Goal: Task Accomplishment & Management: Complete application form

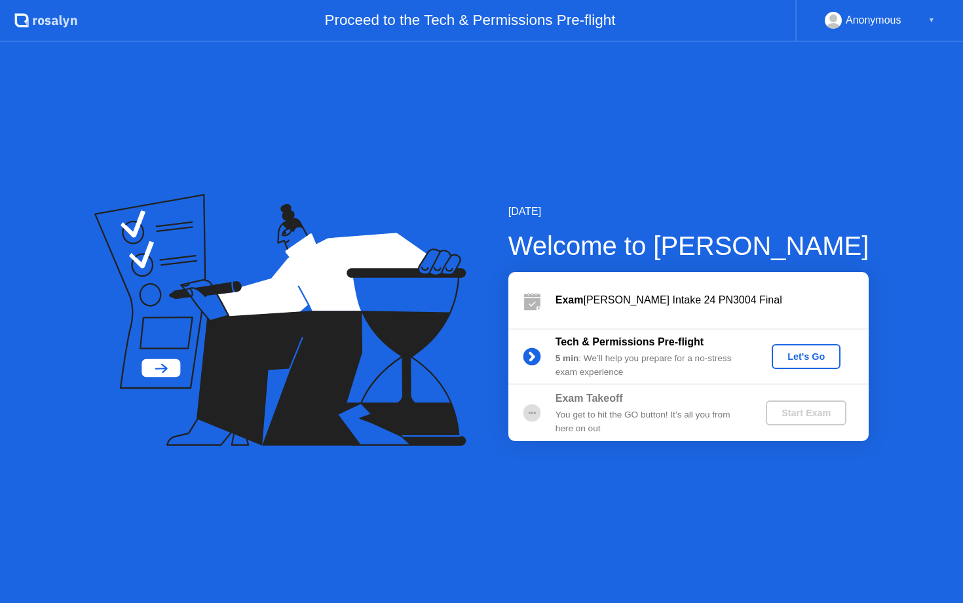
click at [782, 356] on div "Let's Go" at bounding box center [806, 356] width 58 height 10
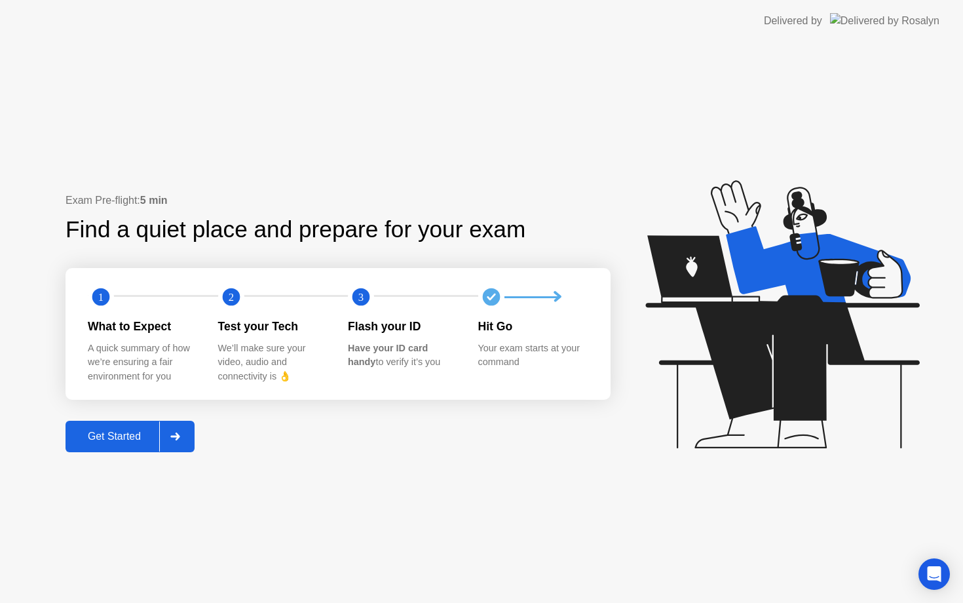
click at [179, 441] on div at bounding box center [174, 436] width 31 height 30
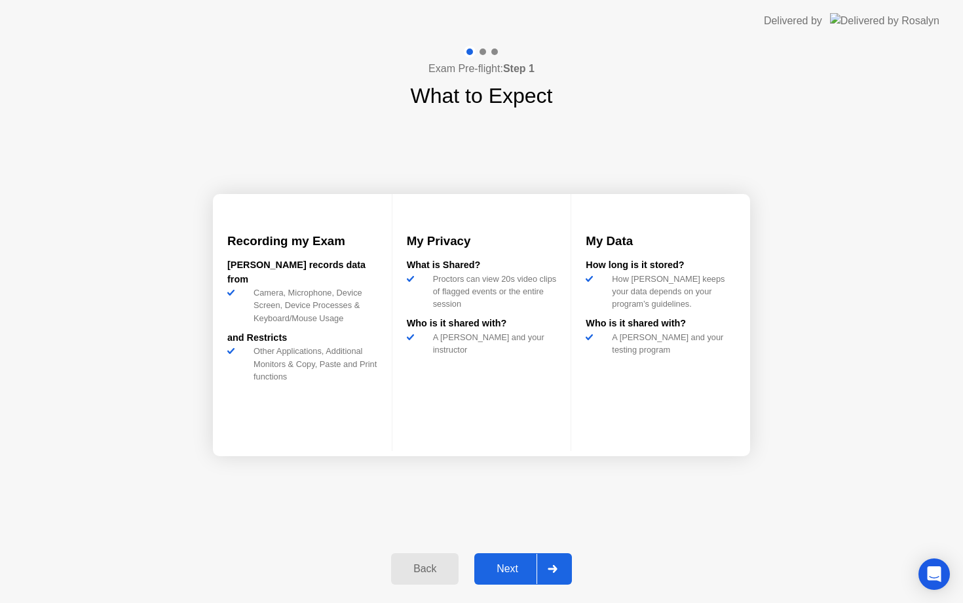
click at [550, 558] on div at bounding box center [551, 568] width 31 height 30
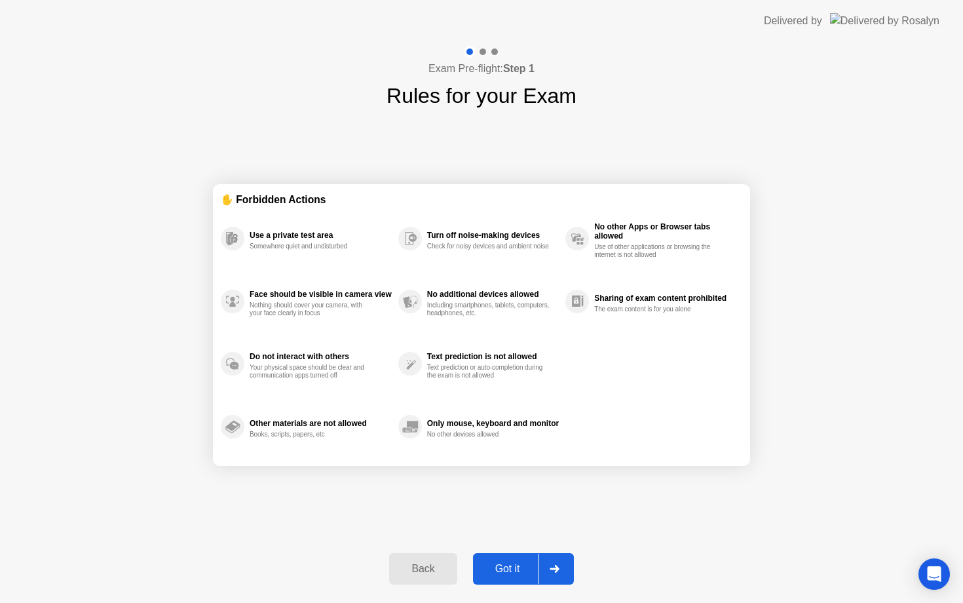
click at [562, 574] on div at bounding box center [553, 568] width 31 height 30
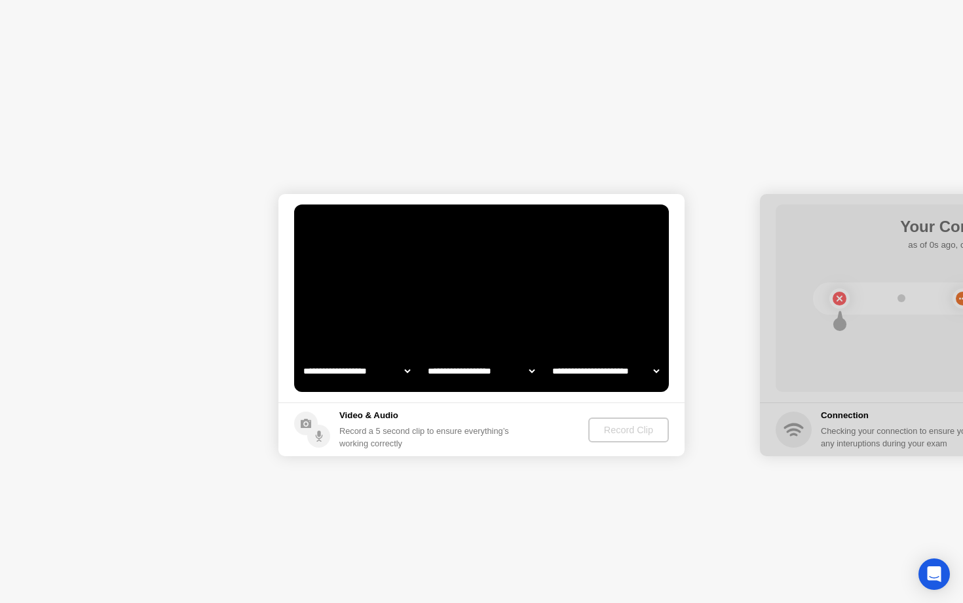
select select "**********"
select select "*******"
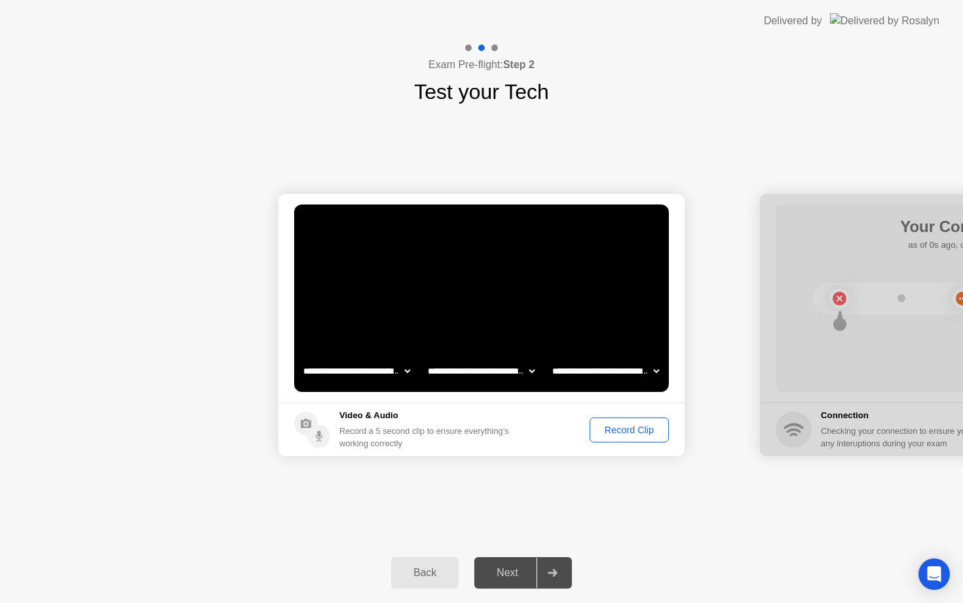
click at [633, 424] on div "Record Clip" at bounding box center [629, 429] width 70 height 10
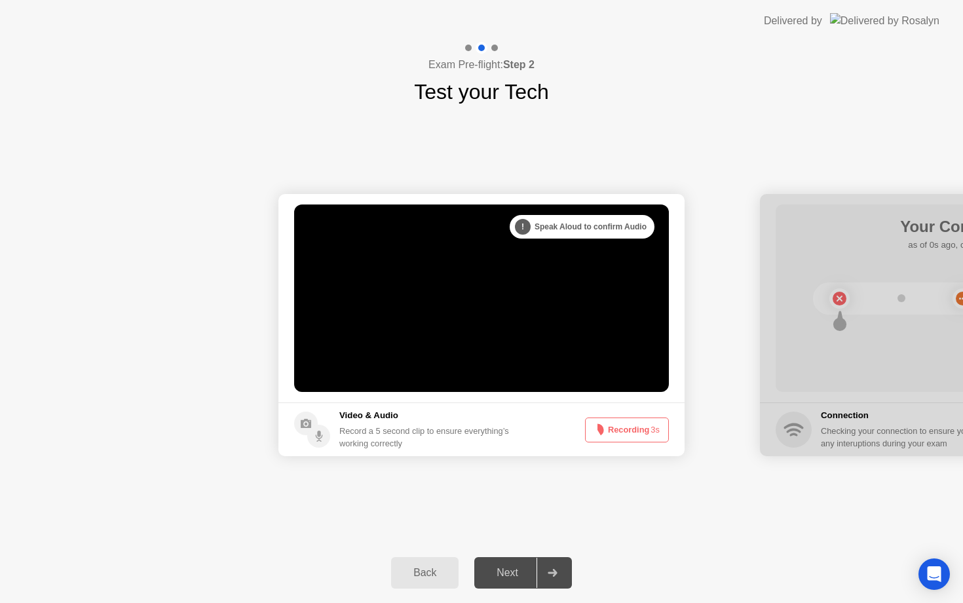
click at [553, 569] on icon at bounding box center [553, 573] width 10 height 8
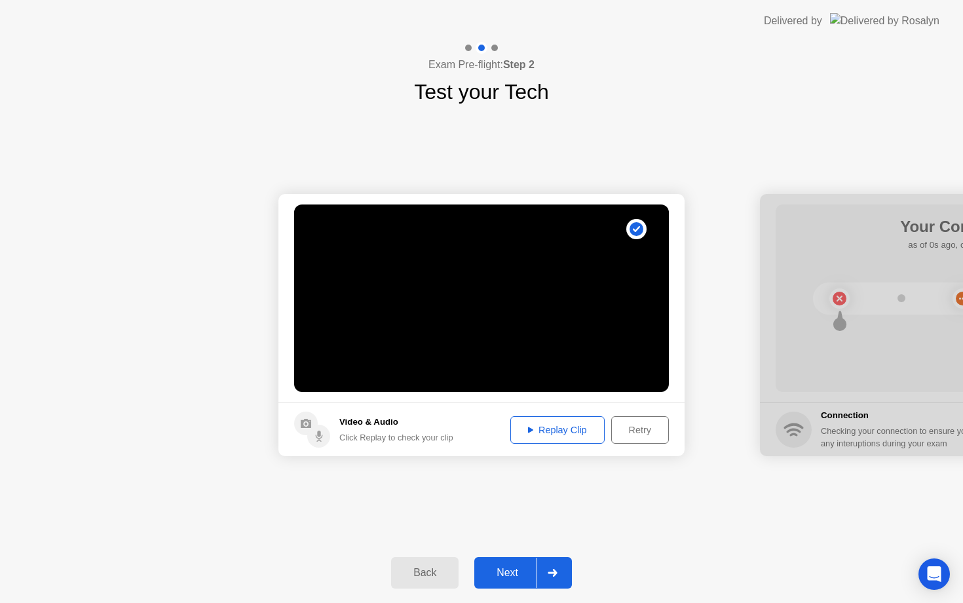
click at [554, 567] on div at bounding box center [551, 572] width 31 height 30
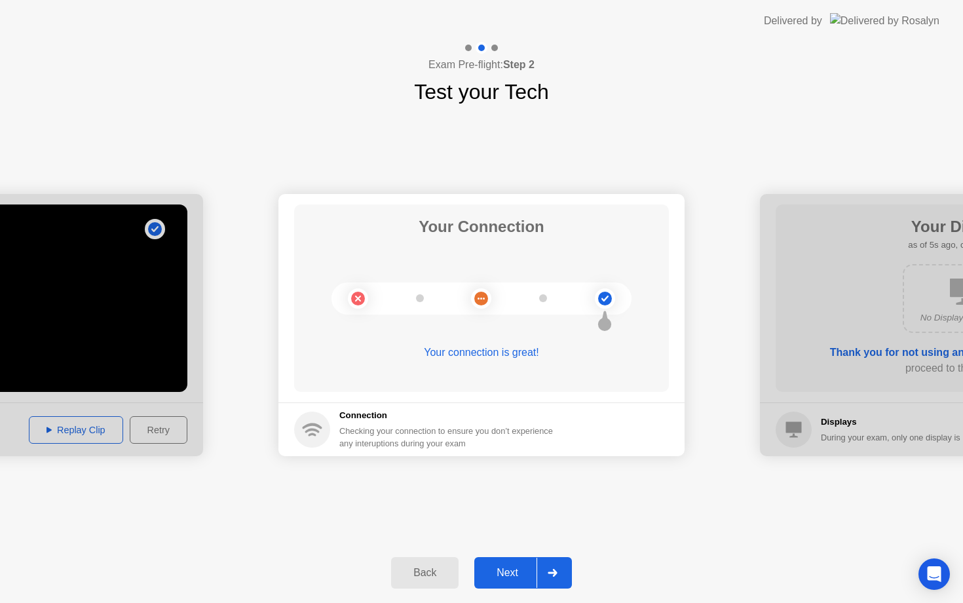
click at [559, 564] on div at bounding box center [551, 572] width 31 height 30
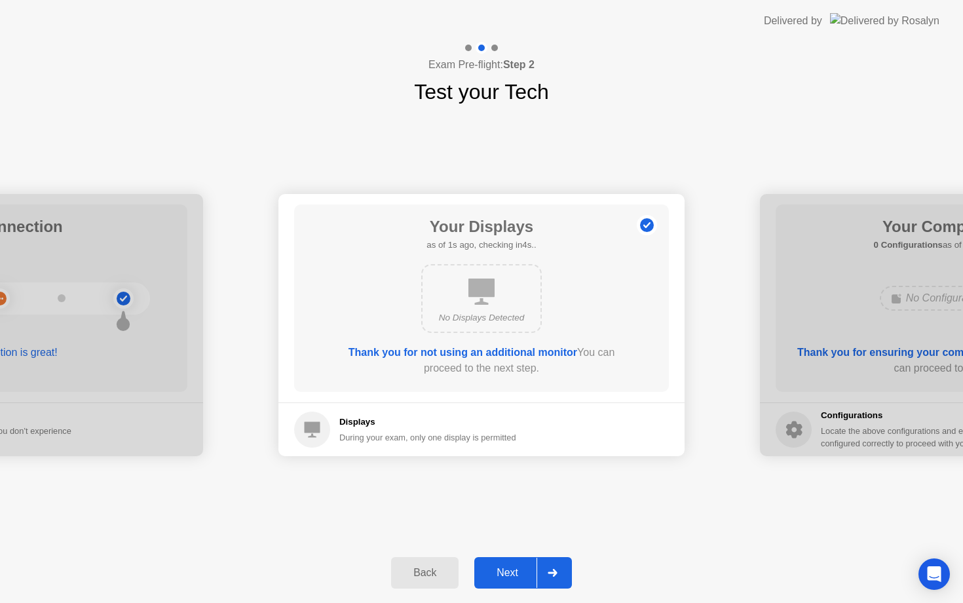
click at [559, 564] on div at bounding box center [551, 572] width 31 height 30
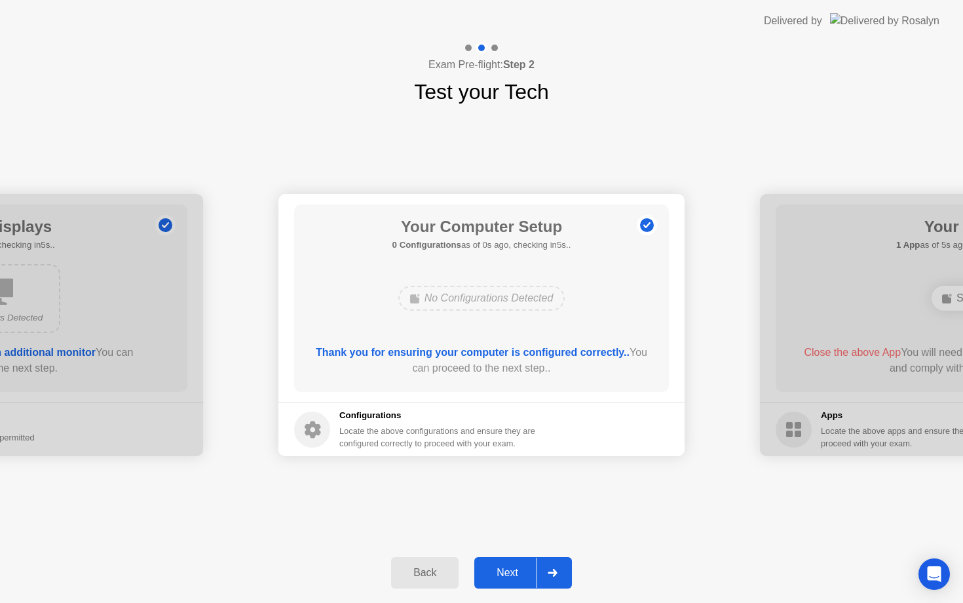
click at [559, 564] on div at bounding box center [551, 572] width 31 height 30
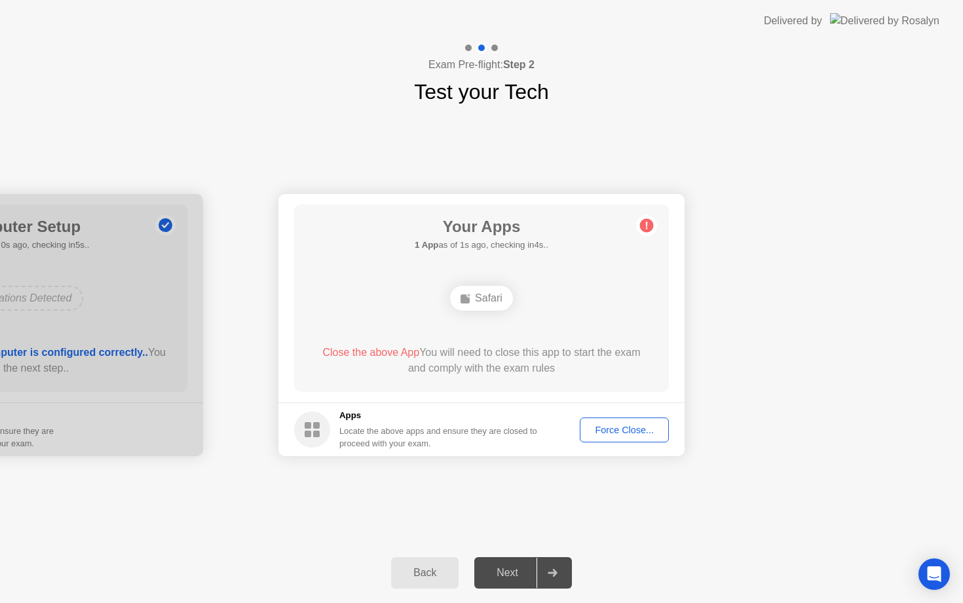
click at [618, 433] on div "Force Close..." at bounding box center [624, 429] width 80 height 10
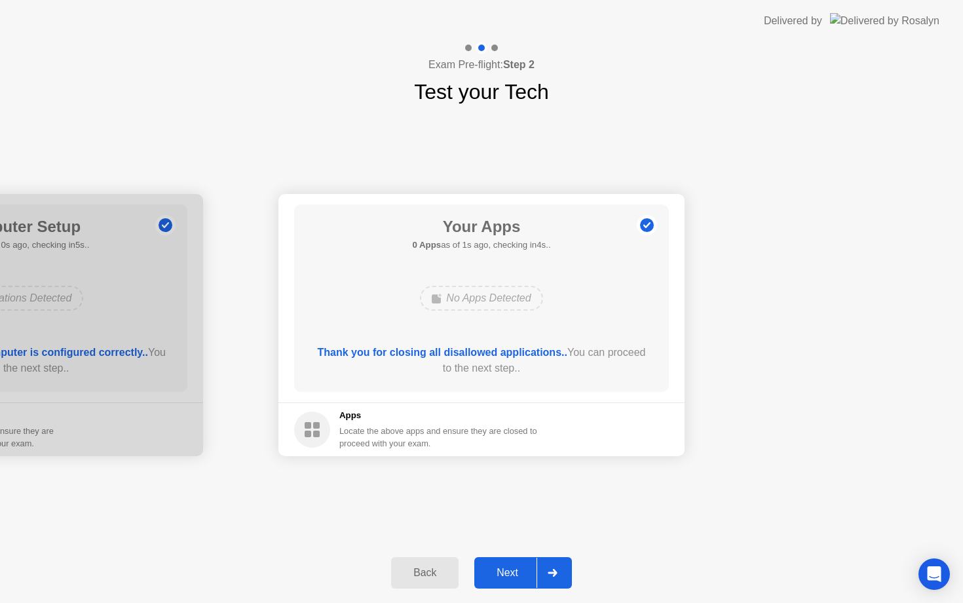
click at [554, 582] on div at bounding box center [551, 572] width 31 height 30
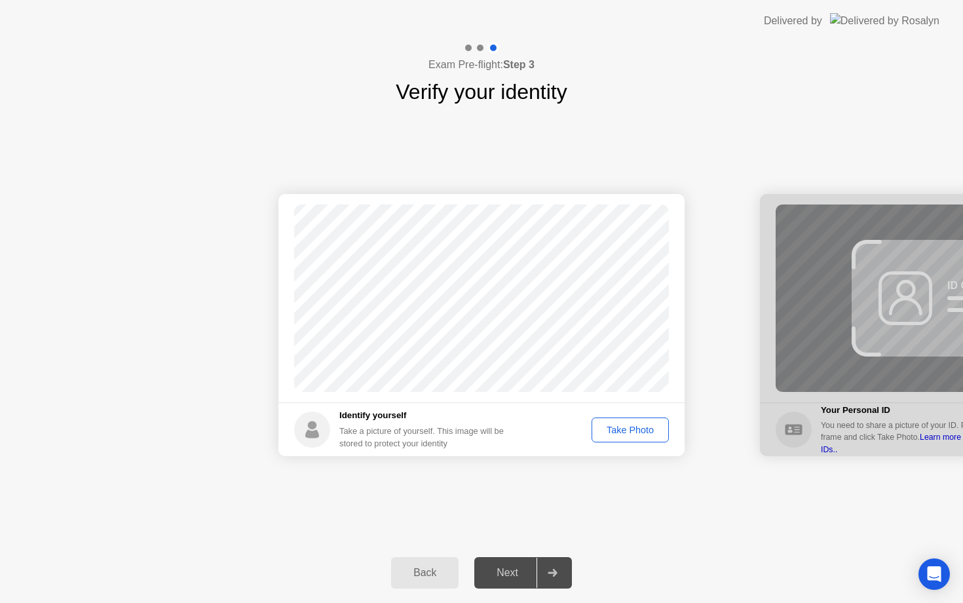
click at [620, 429] on div "Take Photo" at bounding box center [630, 429] width 68 height 10
click at [557, 572] on icon at bounding box center [552, 573] width 9 height 8
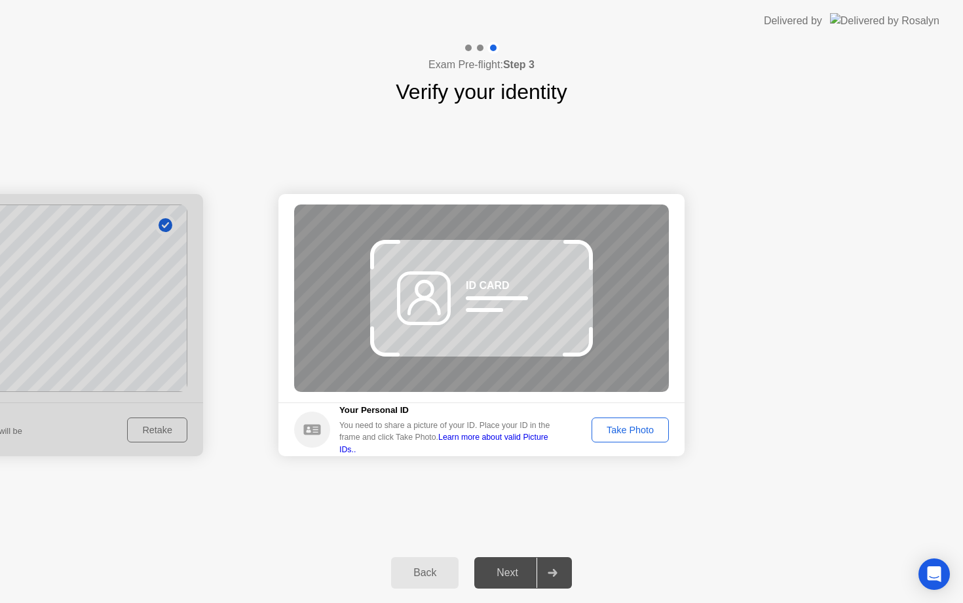
click at [613, 426] on div "Take Photo" at bounding box center [630, 429] width 68 height 10
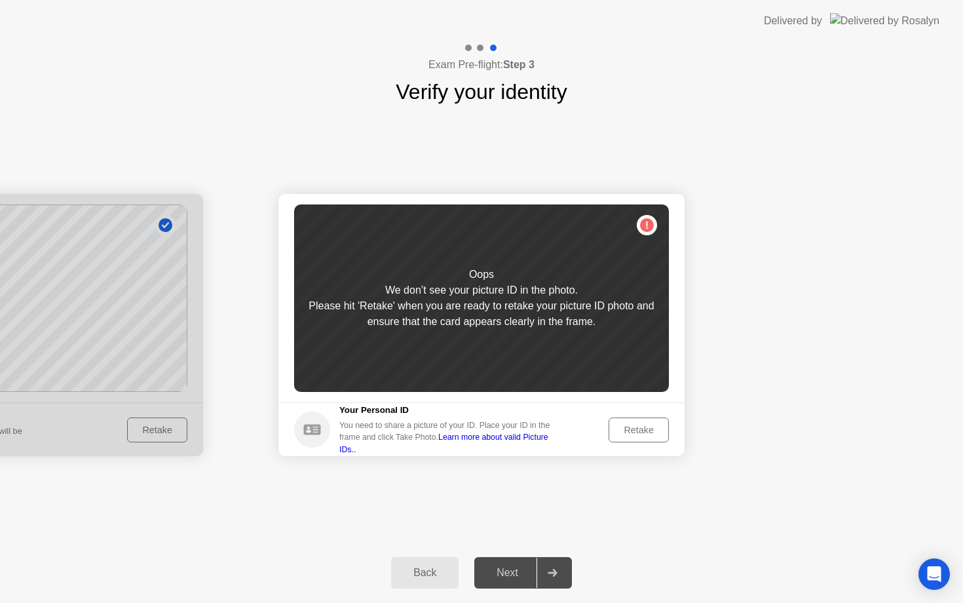
click at [629, 426] on div "Retake" at bounding box center [638, 429] width 51 height 10
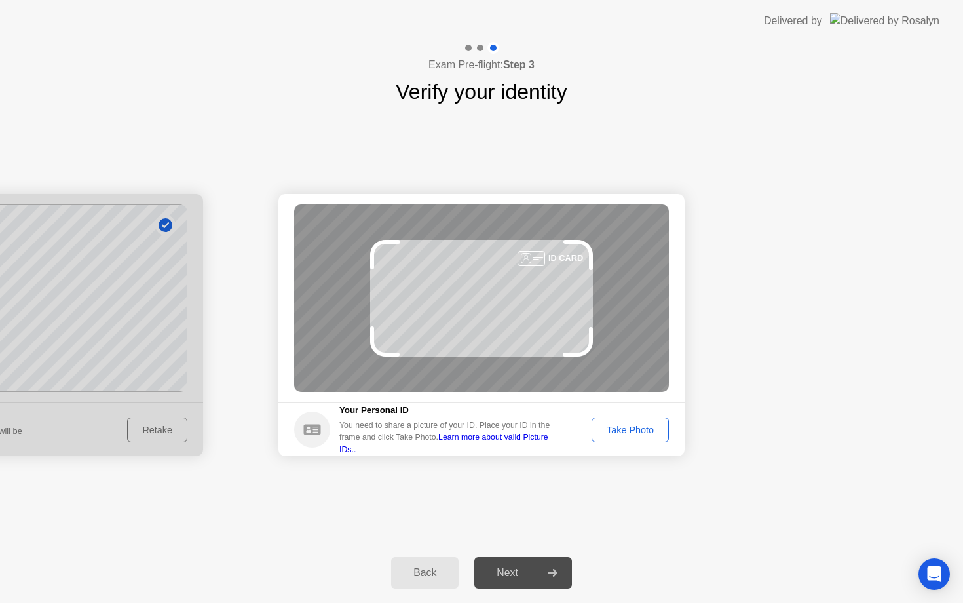
click at [629, 426] on div "Take Photo" at bounding box center [630, 429] width 68 height 10
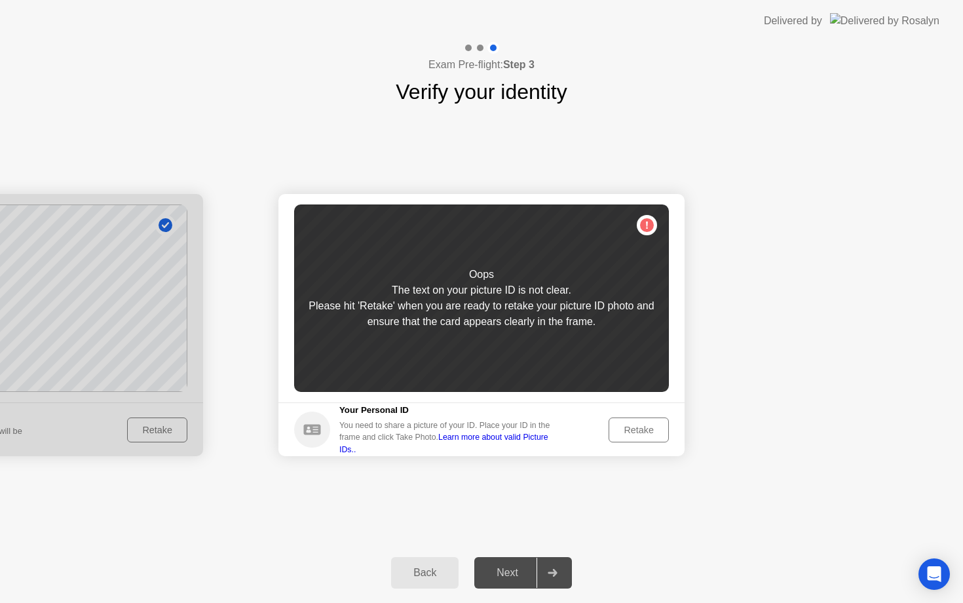
click at [636, 424] on div "Retake" at bounding box center [638, 429] width 51 height 10
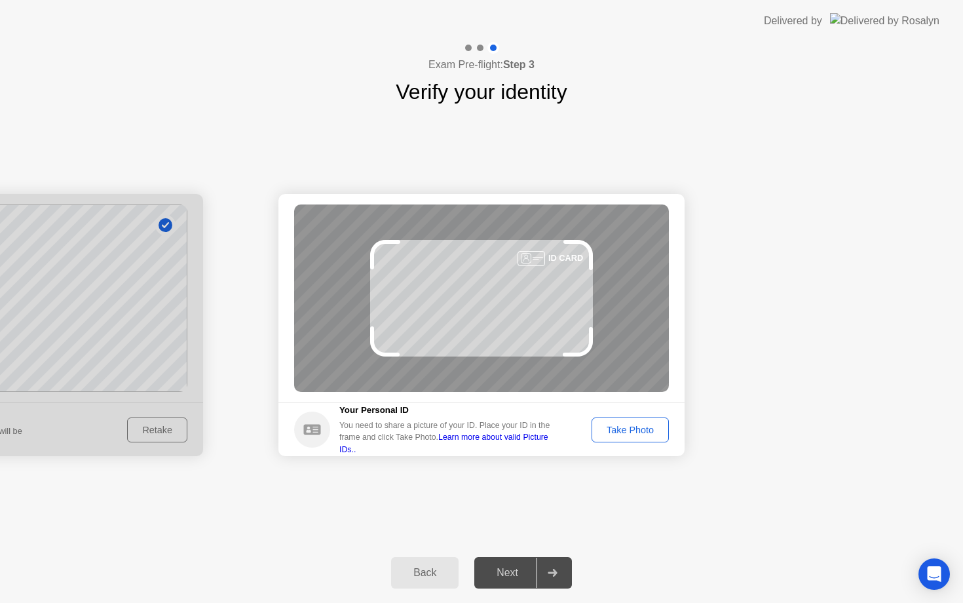
click at [637, 425] on div "Take Photo" at bounding box center [630, 429] width 68 height 10
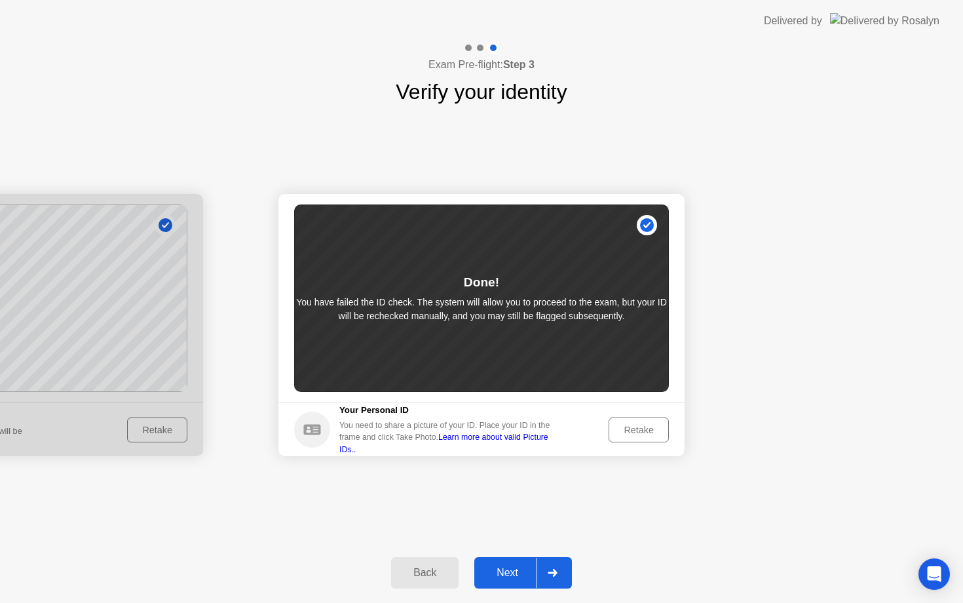
click at [554, 565] on div at bounding box center [551, 572] width 31 height 30
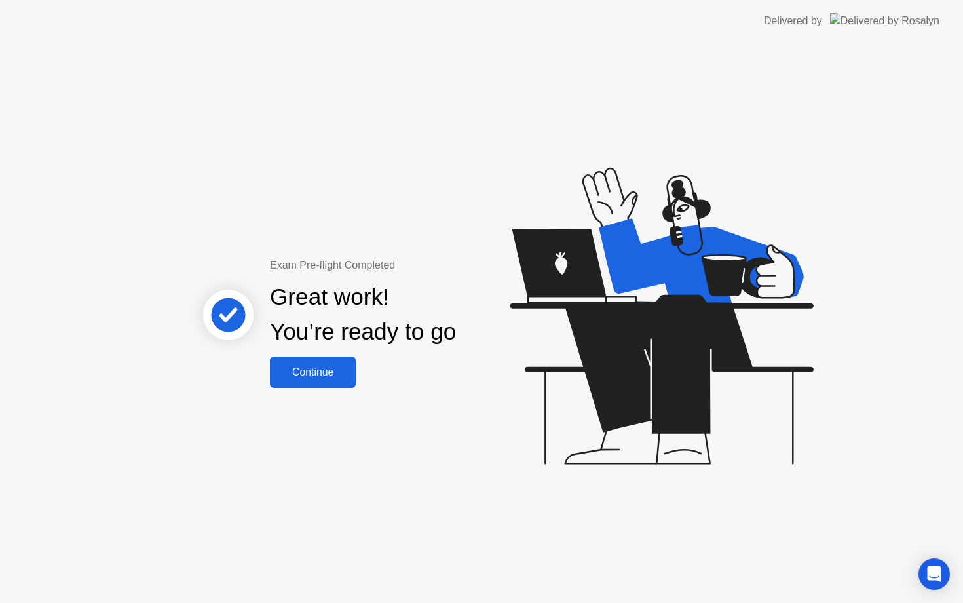
click at [332, 367] on div "Continue" at bounding box center [313, 372] width 78 height 12
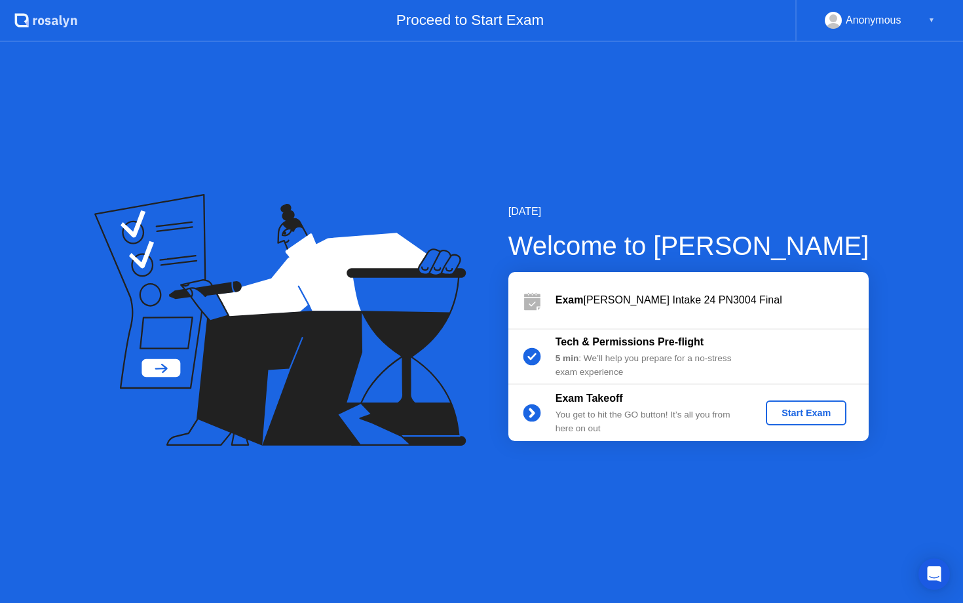
click at [802, 409] on div "Start Exam" at bounding box center [806, 412] width 70 height 10
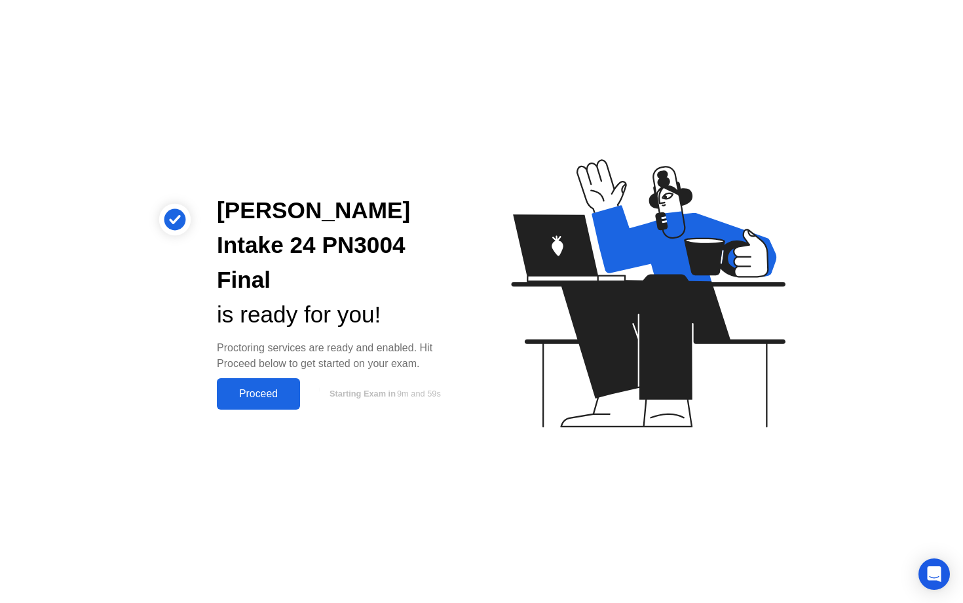
click at [274, 388] on div "Proceed" at bounding box center [258, 394] width 75 height 12
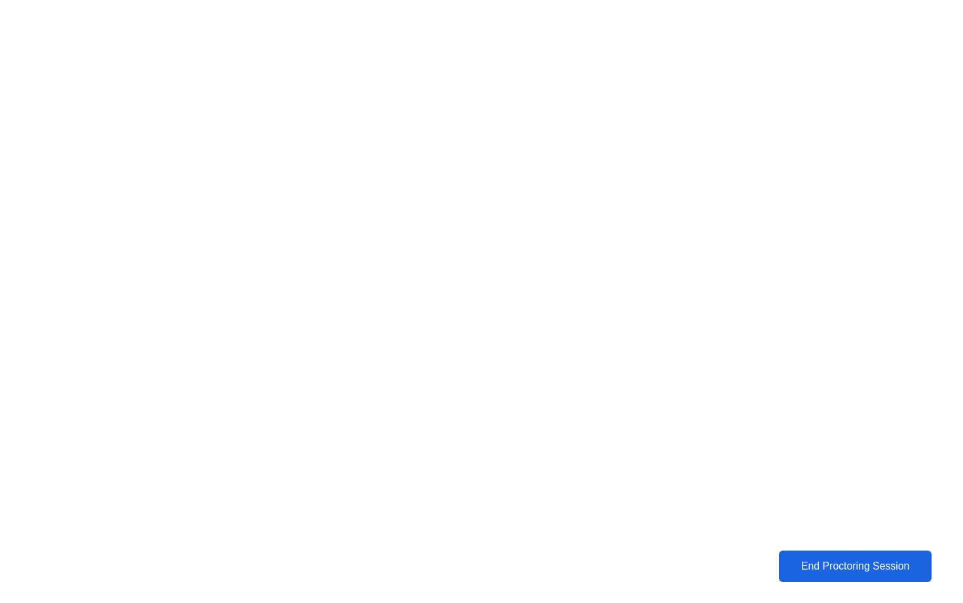
click at [851, 571] on div "End Proctoring Session" at bounding box center [855, 566] width 145 height 12
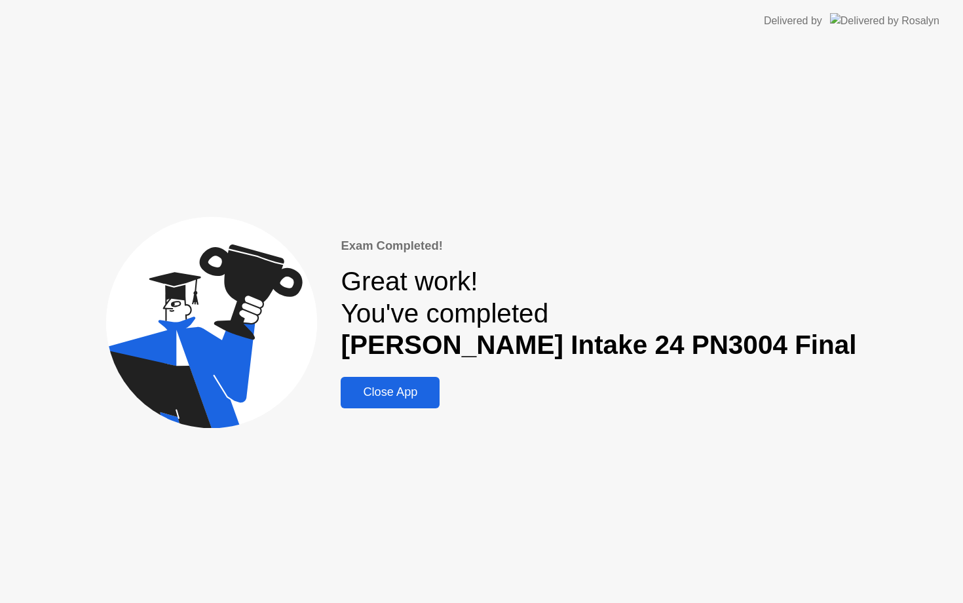
click at [436, 393] on div "Close App" at bounding box center [390, 392] width 91 height 14
